Goal: Use online tool/utility: Utilize a website feature to perform a specific function

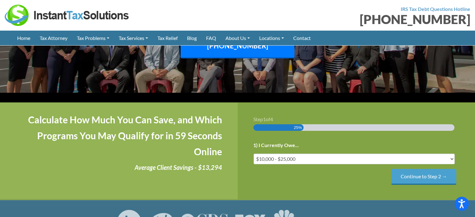
click at [410, 169] on input "Continue to Step 2 →" at bounding box center [423, 177] width 65 height 16
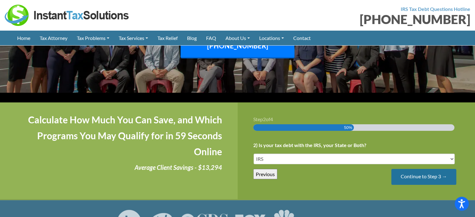
click at [421, 169] on input "Continue to Step 3 →" at bounding box center [423, 177] width 65 height 16
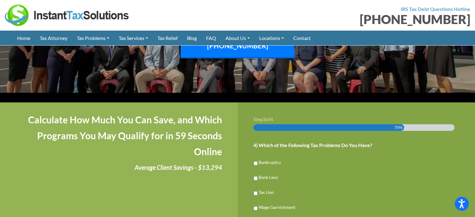
scroll to position [156, 0]
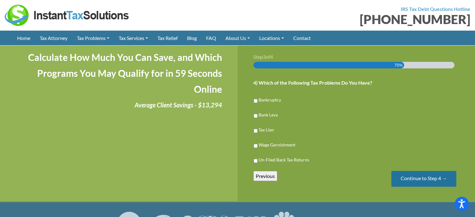
click at [415, 171] on input "Continue to Step 4 →" at bounding box center [423, 179] width 65 height 16
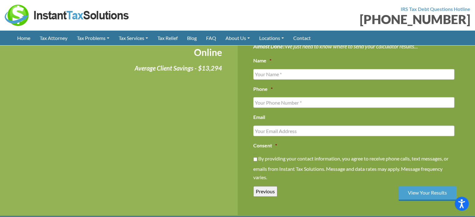
scroll to position [219, 0]
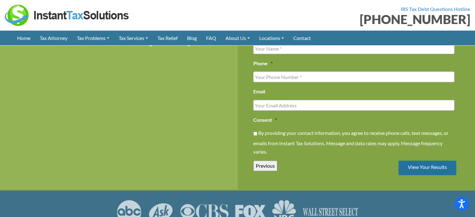
click at [415, 161] on input "View Your Results" at bounding box center [428, 168] width 58 height 15
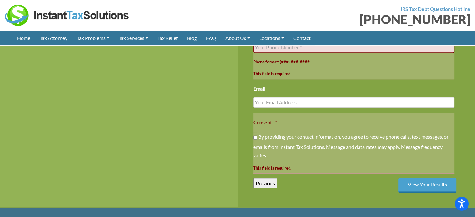
scroll to position [326, 0]
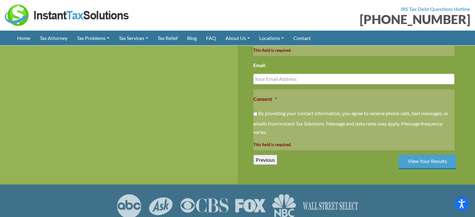
click at [267, 155] on input "Previous" at bounding box center [265, 160] width 24 height 10
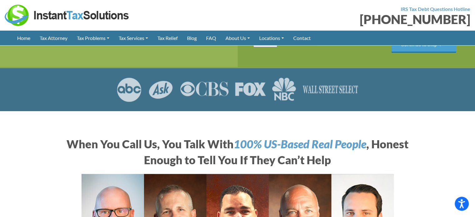
scroll to position [138, 0]
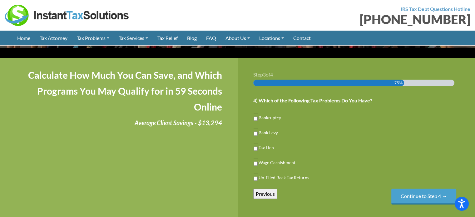
click at [277, 189] on input "Previous" at bounding box center [265, 194] width 24 height 10
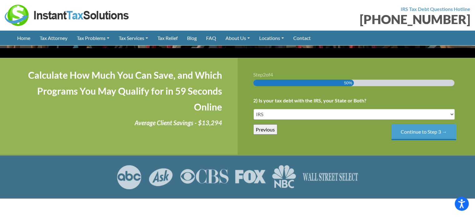
click at [267, 126] on input "Previous" at bounding box center [265, 129] width 24 height 10
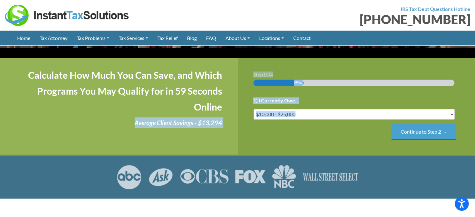
drag, startPoint x: 120, startPoint y: 113, endPoint x: 238, endPoint y: 115, distance: 118.1
click at [237, 115] on div "Calculate How Much You Can Save, and Which Programs You May Qualify for in 59 S…" at bounding box center [237, 106] width 475 height 97
click at [206, 128] on div "Calculate How Much You Can Save, and Which Programs You May Qualify for in 59 S…" at bounding box center [119, 106] width 238 height 97
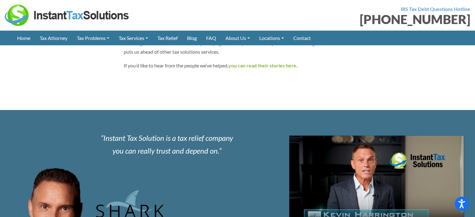
scroll to position [513, 0]
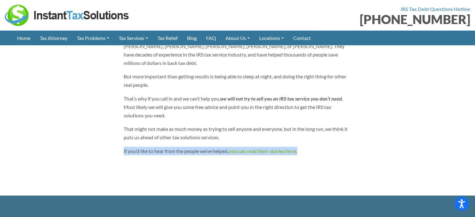
drag, startPoint x: 109, startPoint y: 142, endPoint x: 322, endPoint y: 140, distance: 213.3
click at [322, 140] on div "When You Call Us, You Talk With 100% US-Based Real People , Honest Enough to Te…" at bounding box center [238, 10] width 356 height 328
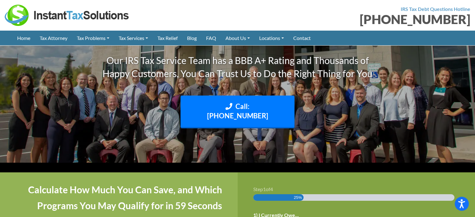
scroll to position [0, 0]
